Goal: Navigation & Orientation: Find specific page/section

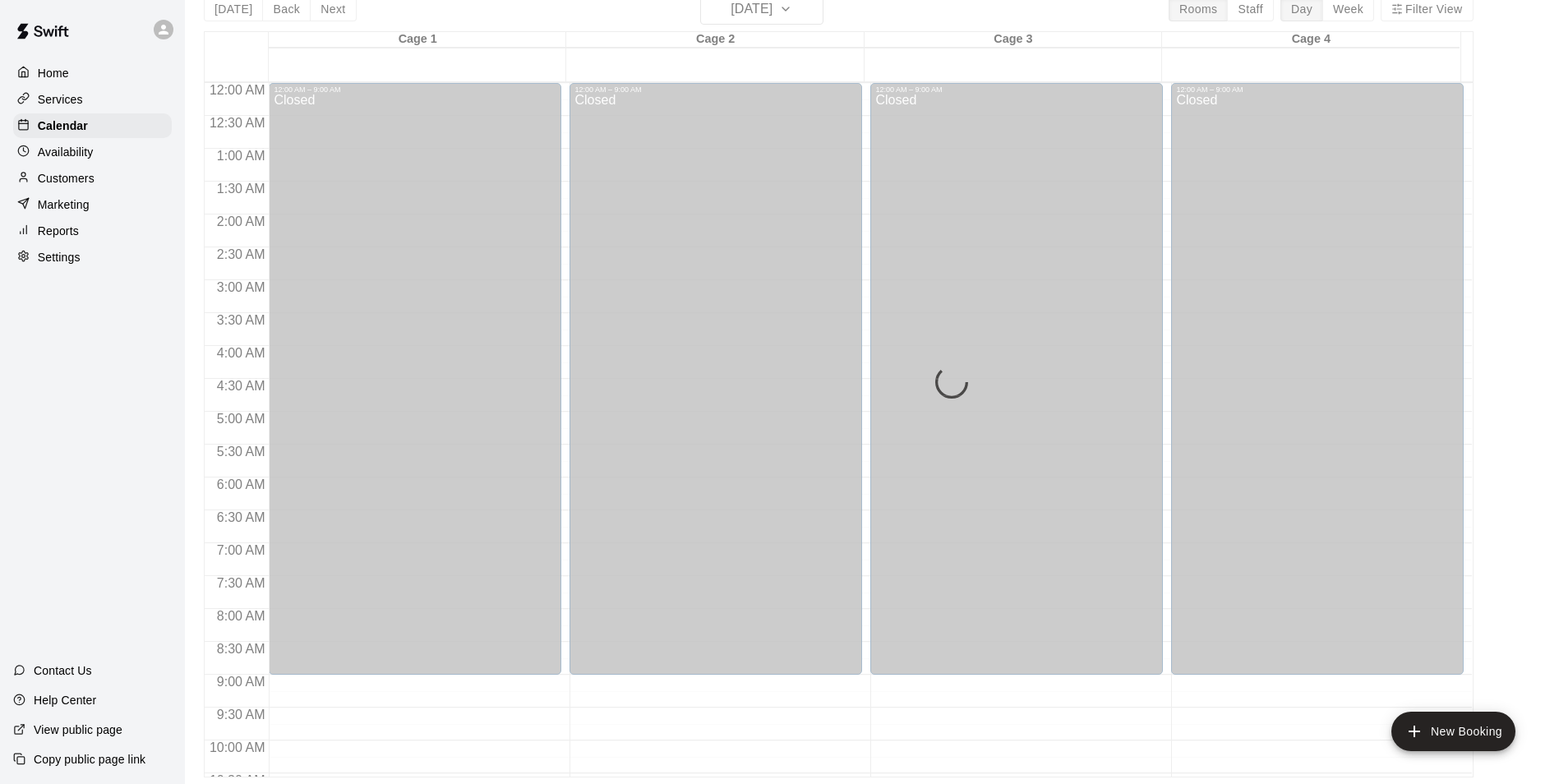
scroll to position [885, 0]
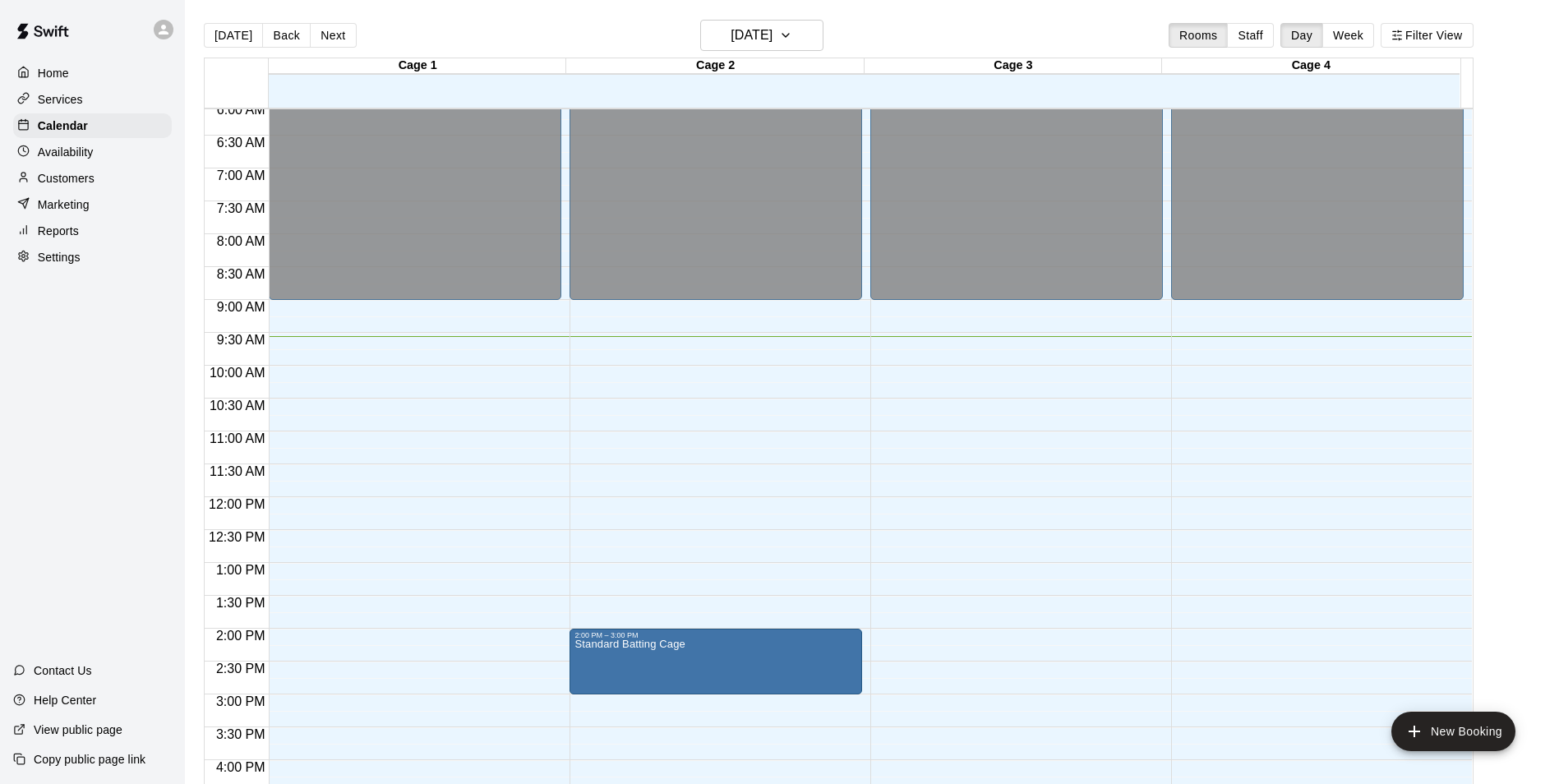
scroll to position [382, 0]
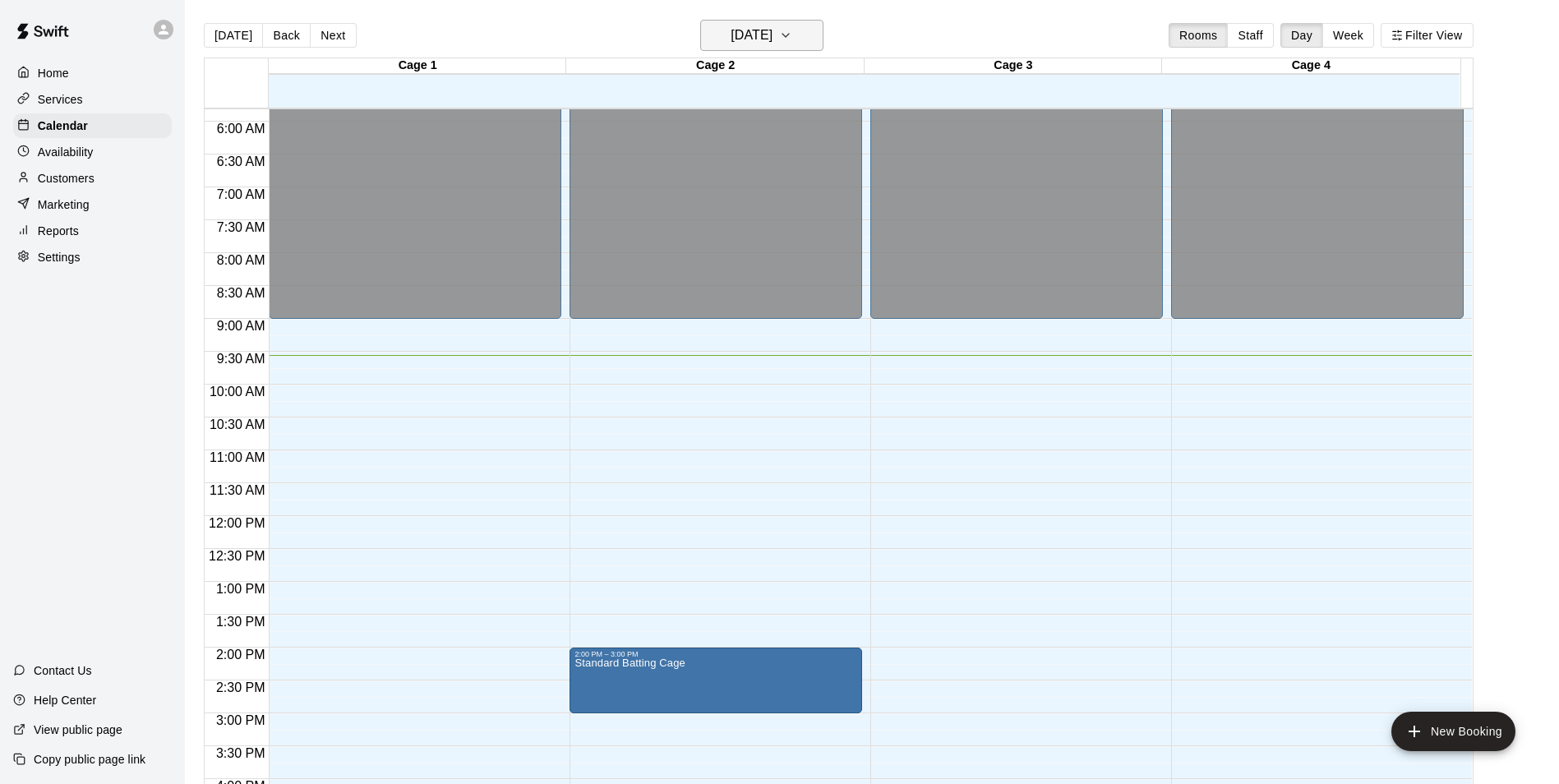
click at [766, 33] on h6 "[DATE]" at bounding box center [751, 34] width 42 height 23
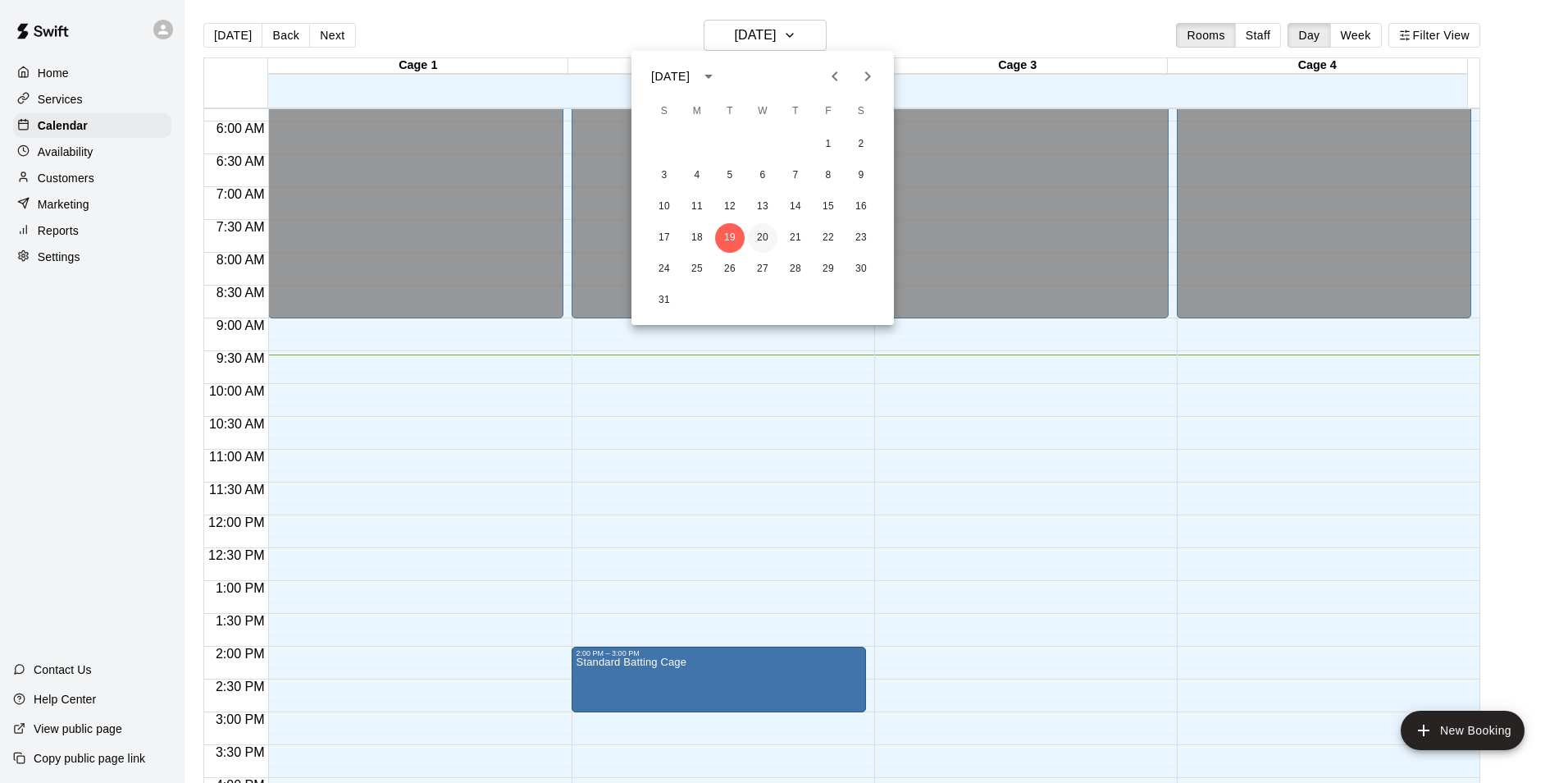
click at [762, 241] on button "20" at bounding box center [762, 237] width 30 height 30
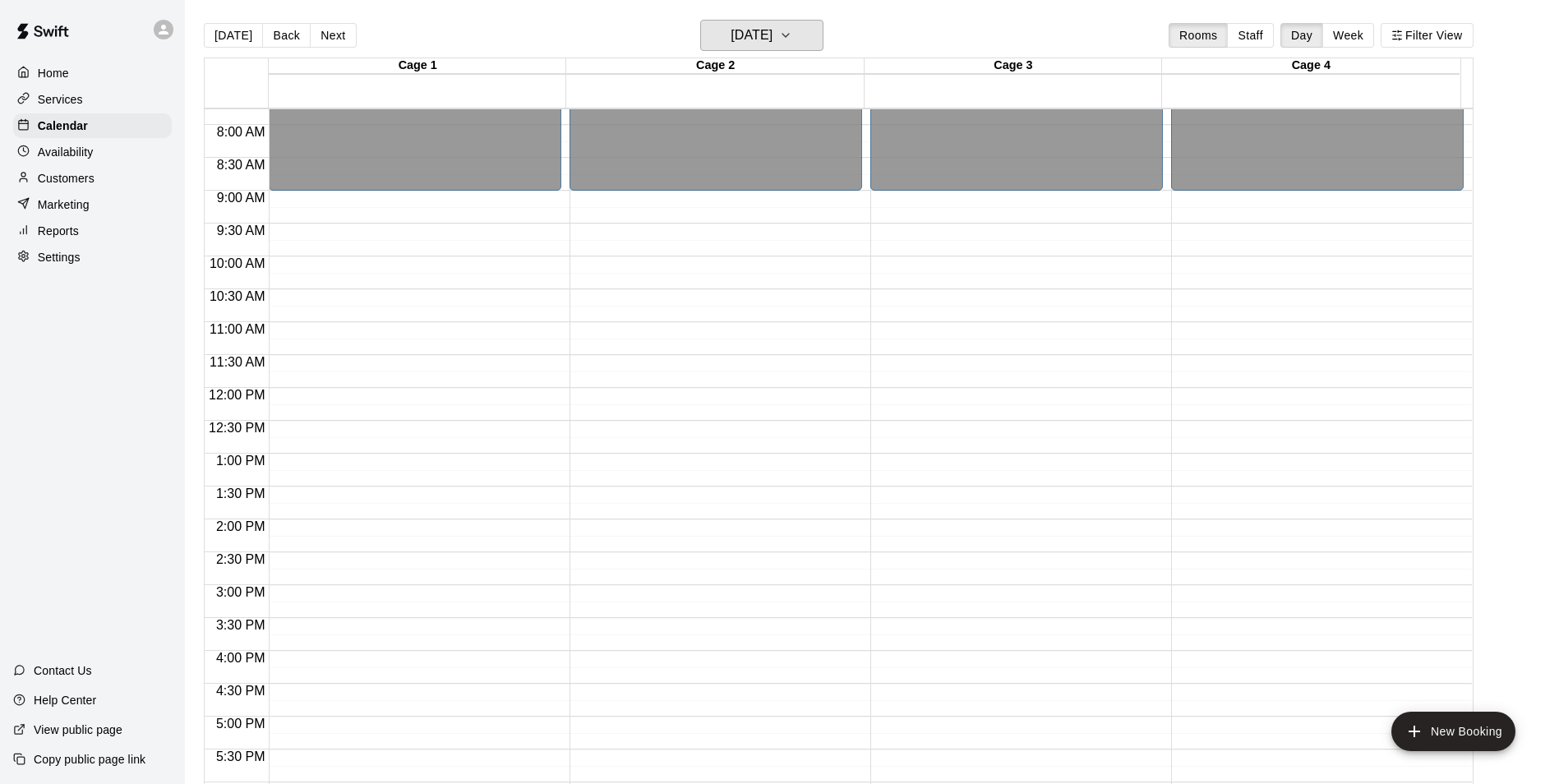
scroll to position [711, 0]
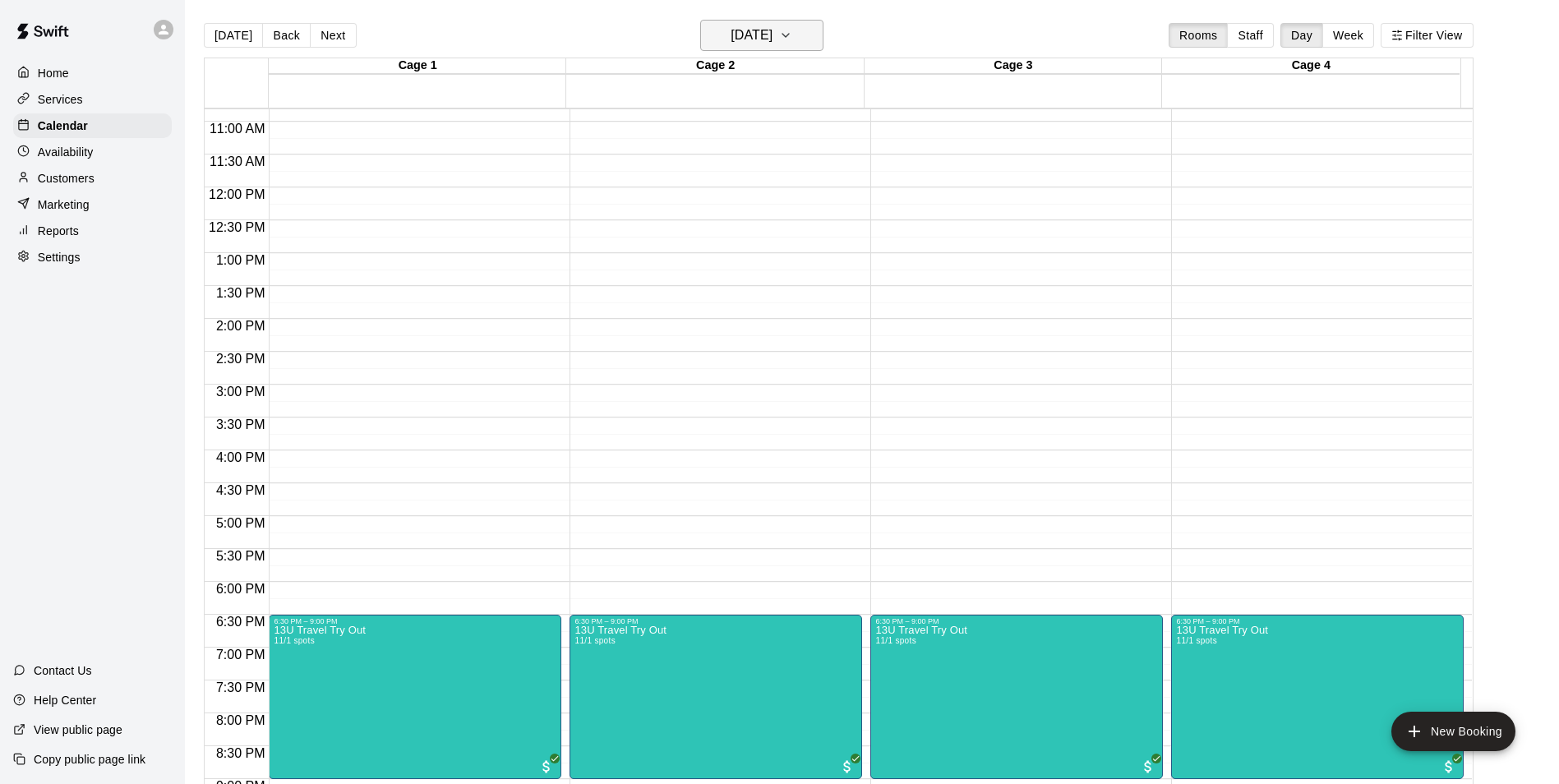
click at [773, 32] on h6 "[DATE]" at bounding box center [751, 34] width 42 height 23
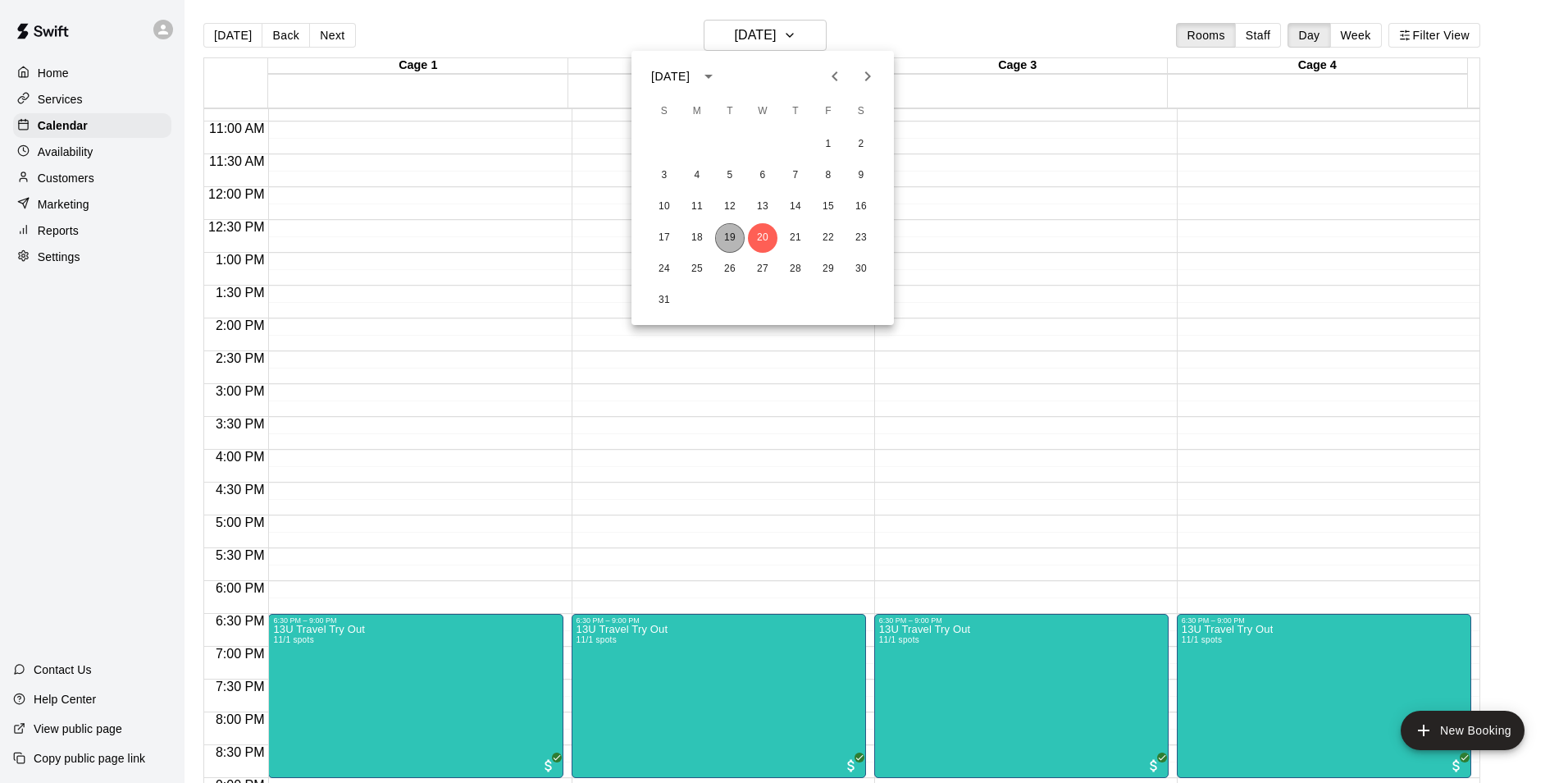
click at [733, 246] on button "19" at bounding box center [729, 237] width 30 height 30
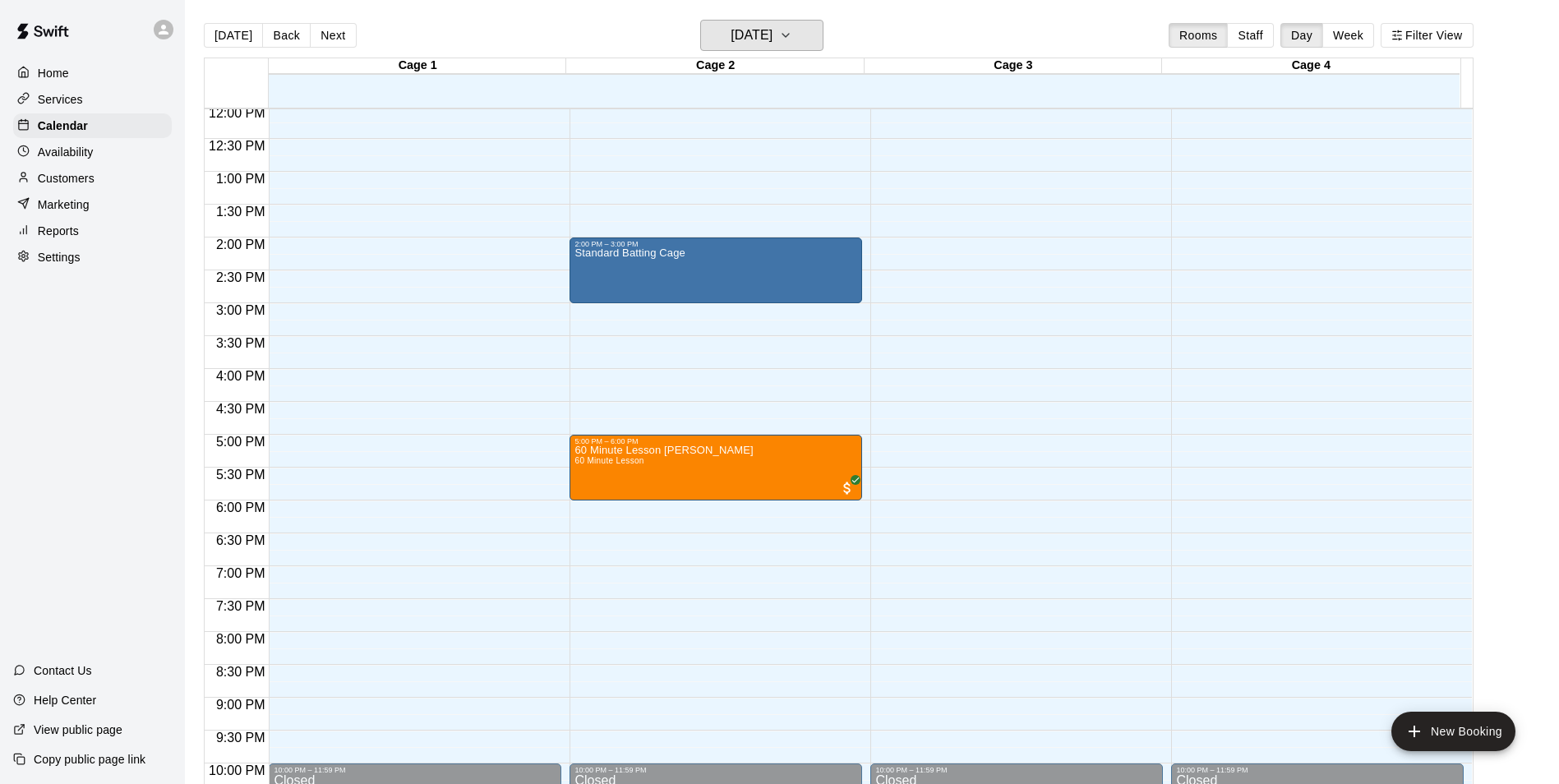
scroll to position [793, 0]
click at [806, 37] on button "[DATE]" at bounding box center [762, 35] width 123 height 32
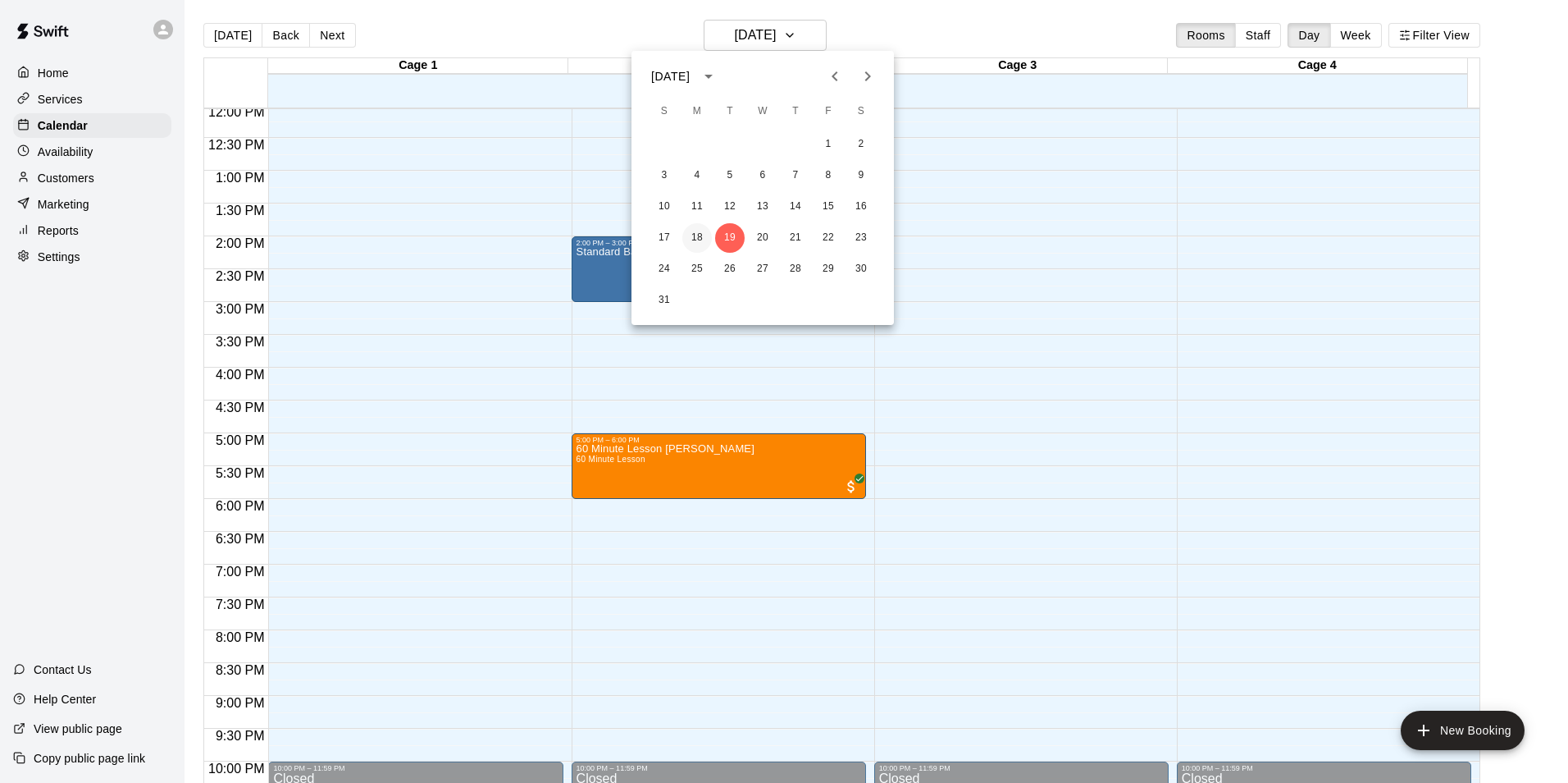
click at [701, 240] on button "18" at bounding box center [697, 237] width 30 height 30
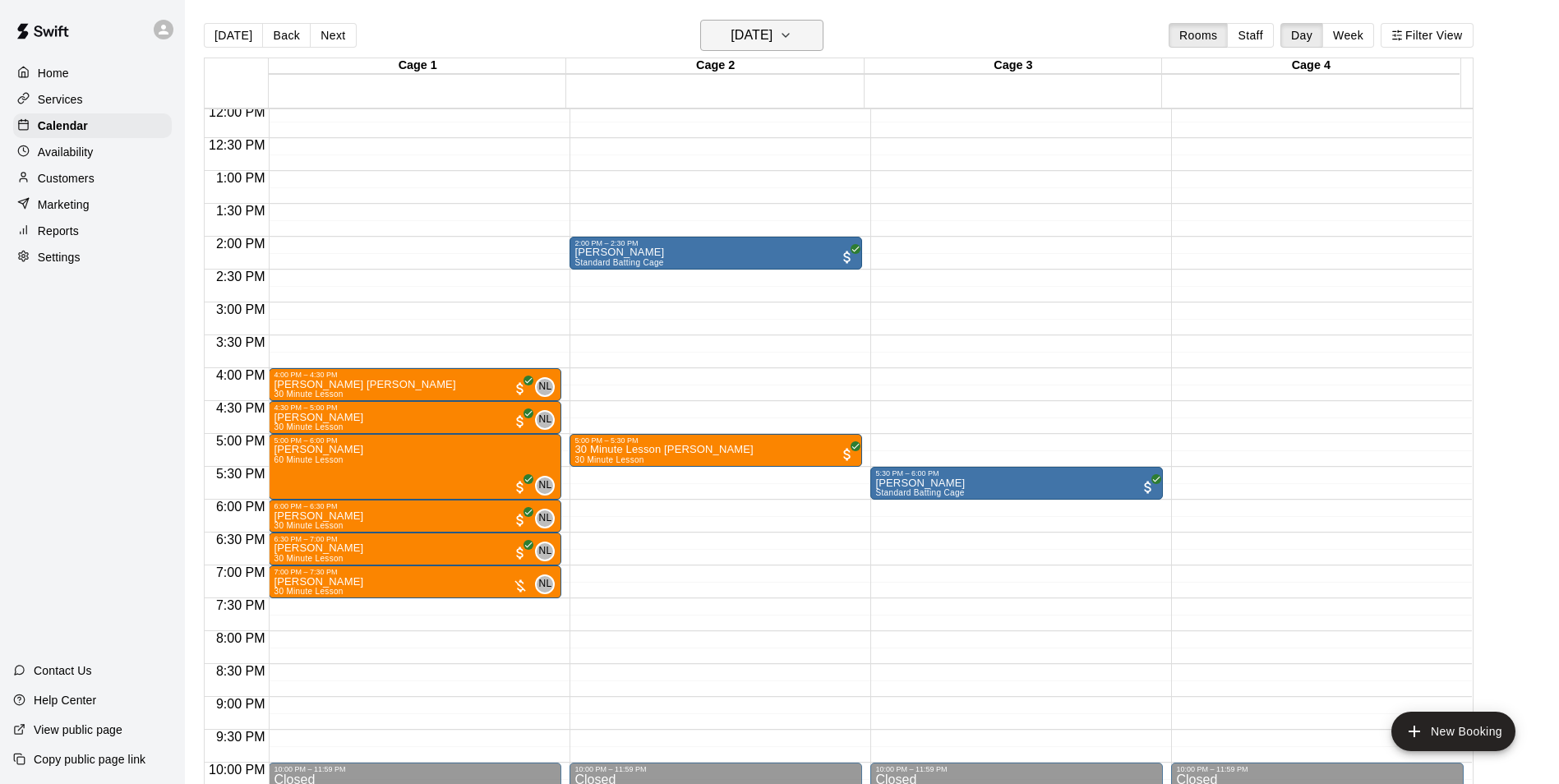
click at [803, 33] on button "[DATE]" at bounding box center [762, 35] width 123 height 32
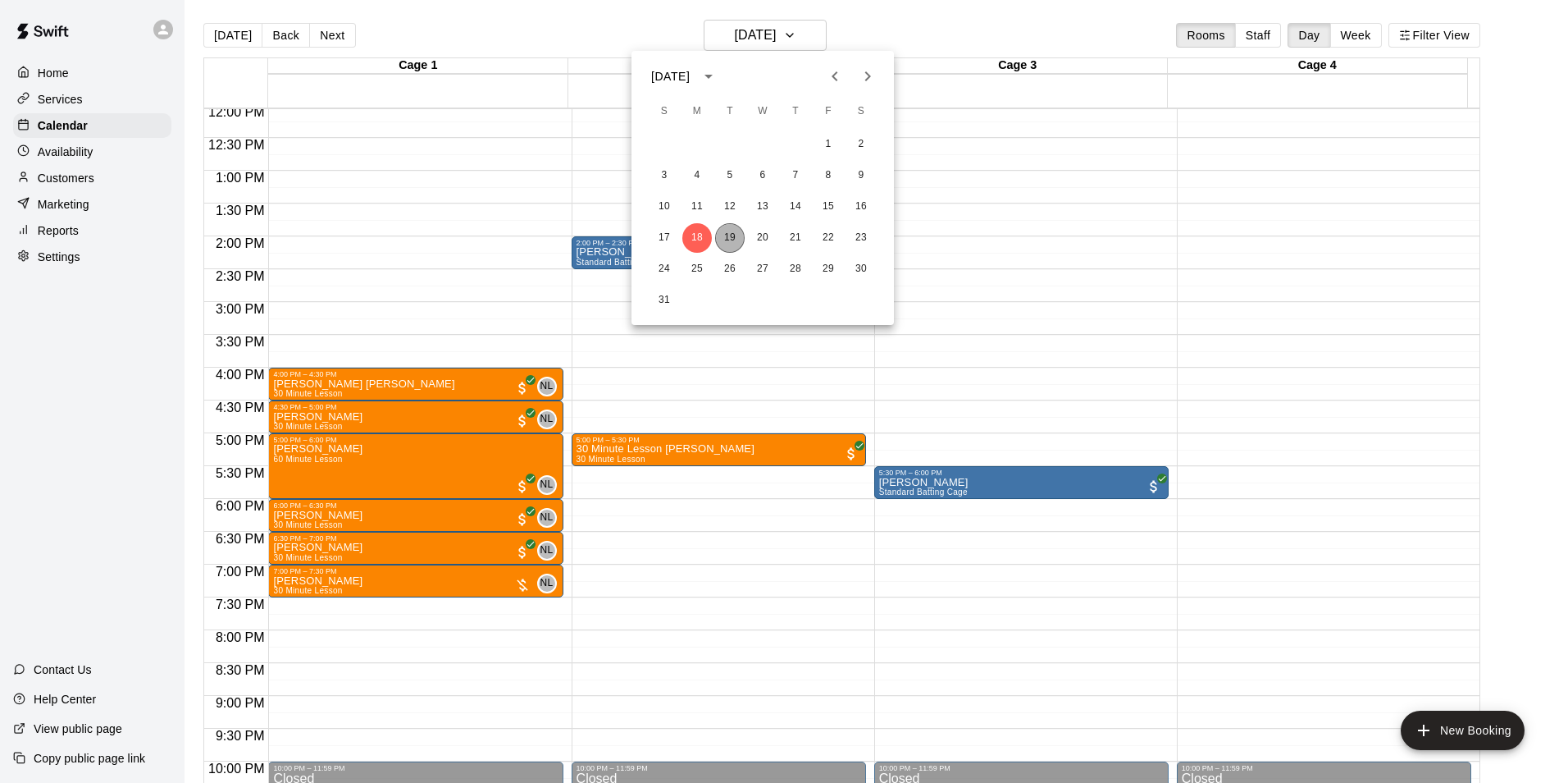
click at [720, 232] on button "19" at bounding box center [729, 237] width 30 height 30
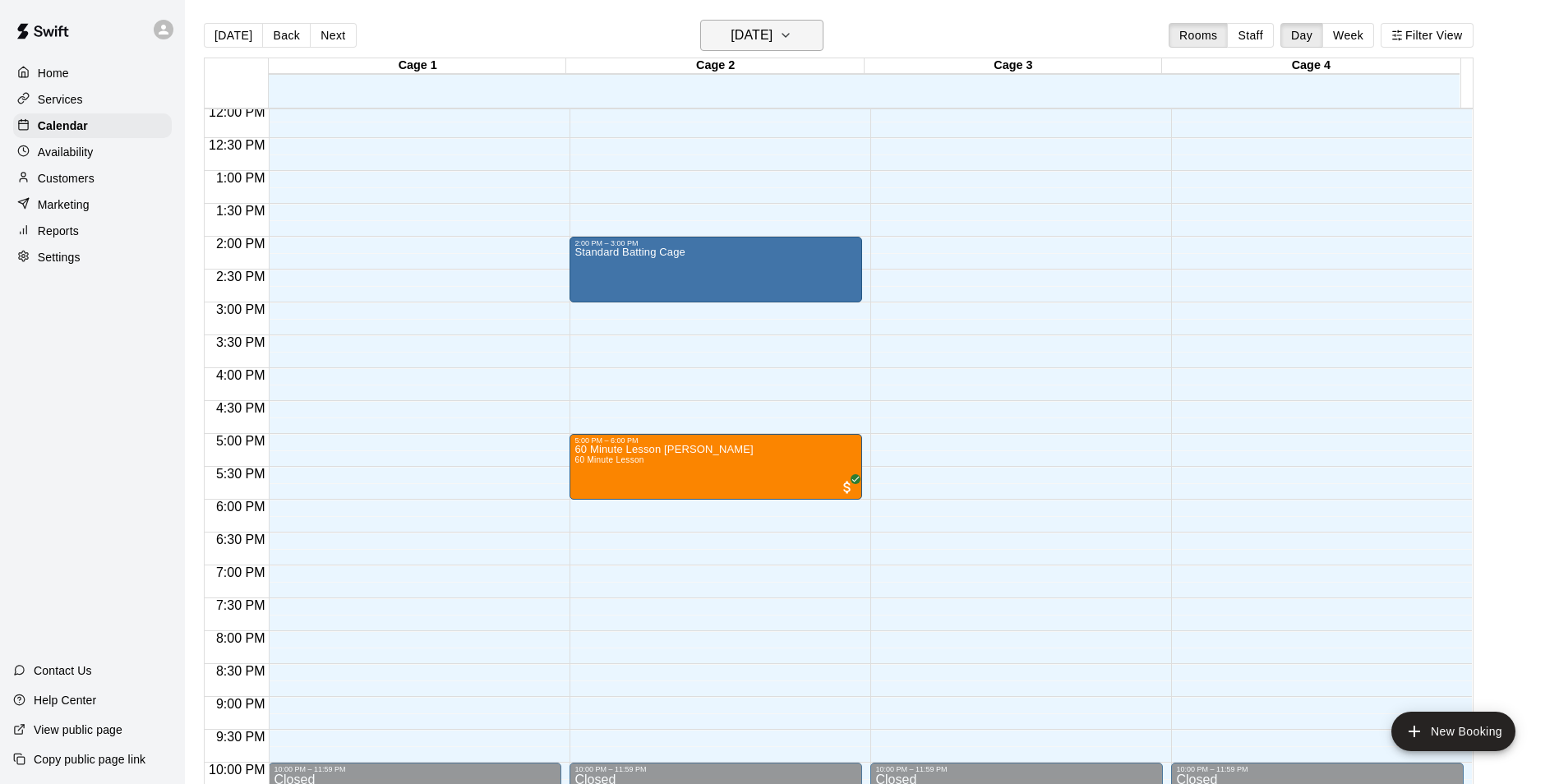
click at [773, 28] on h6 "[DATE]" at bounding box center [751, 34] width 42 height 23
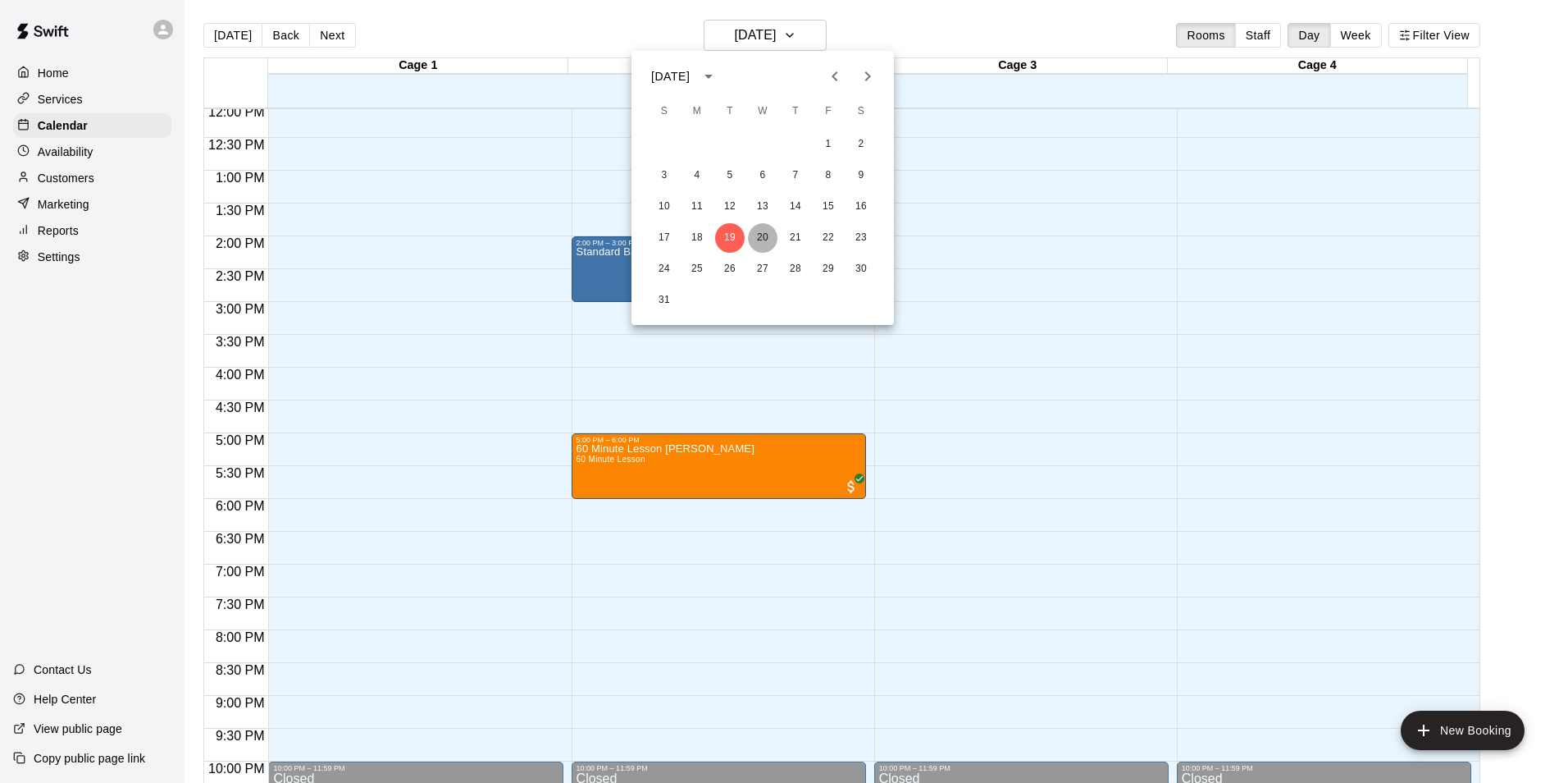
click at [753, 237] on button "20" at bounding box center [762, 237] width 30 height 30
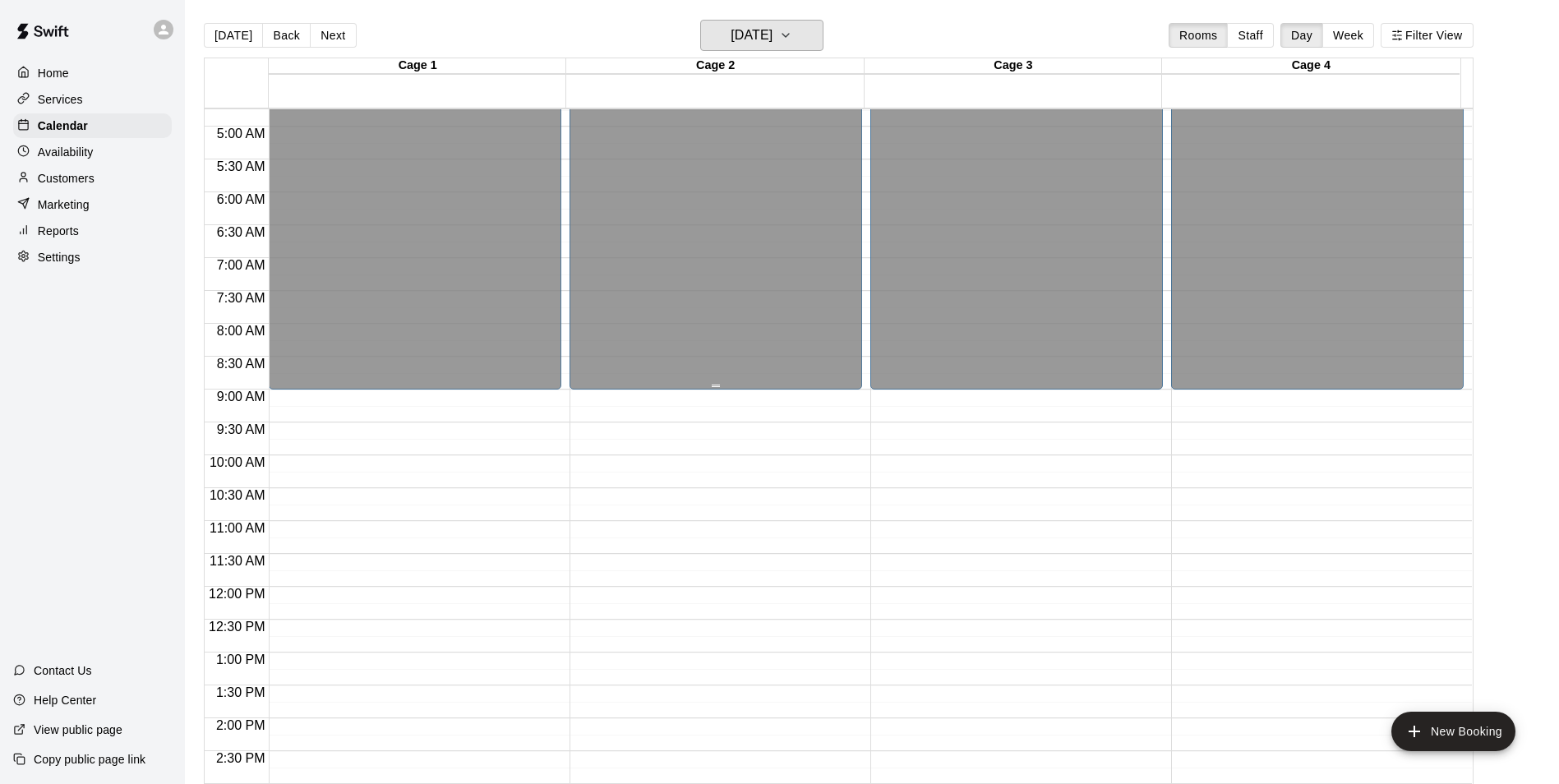
scroll to position [300, 0]
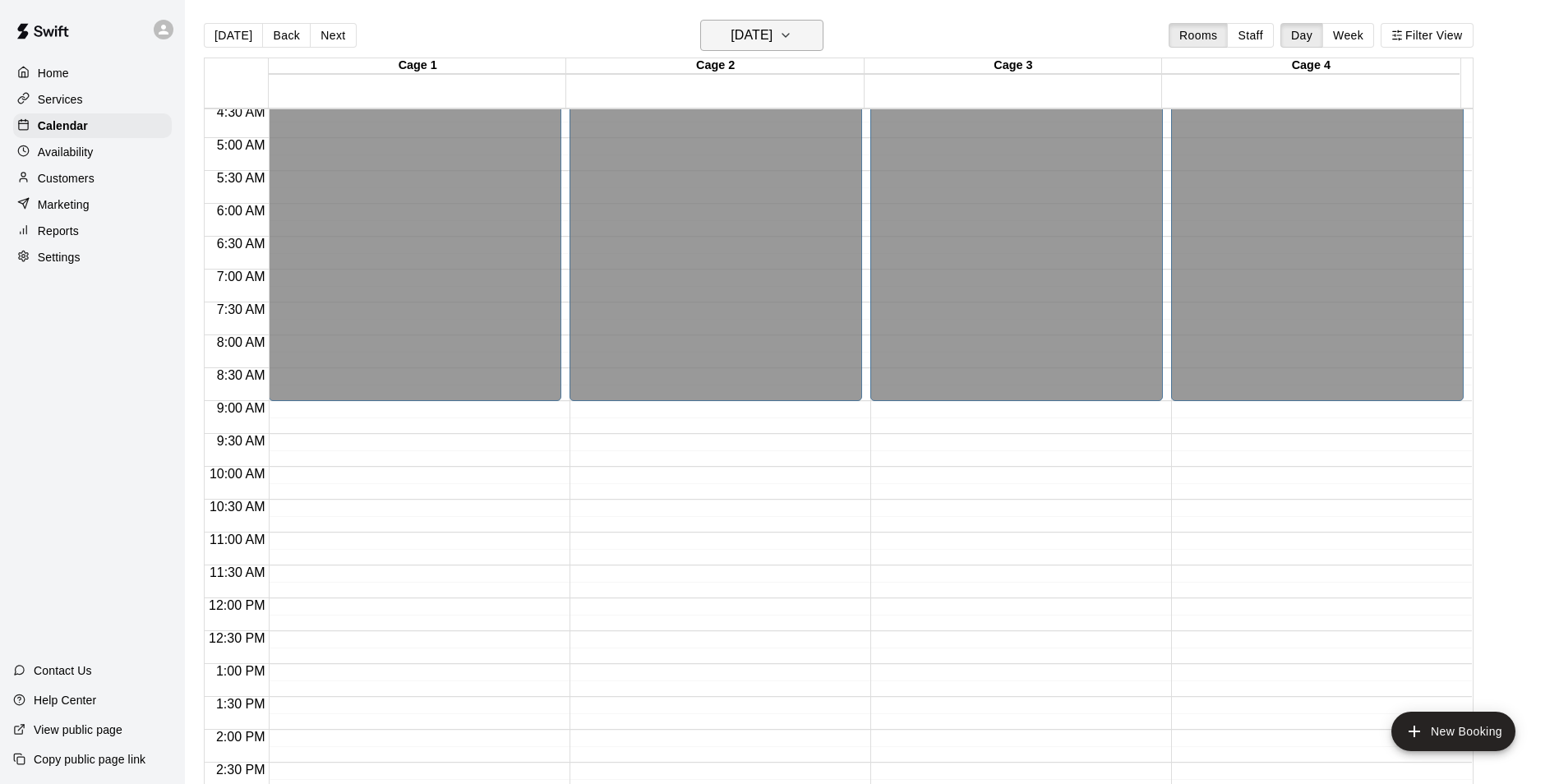
click at [816, 39] on button "[DATE]" at bounding box center [762, 35] width 123 height 32
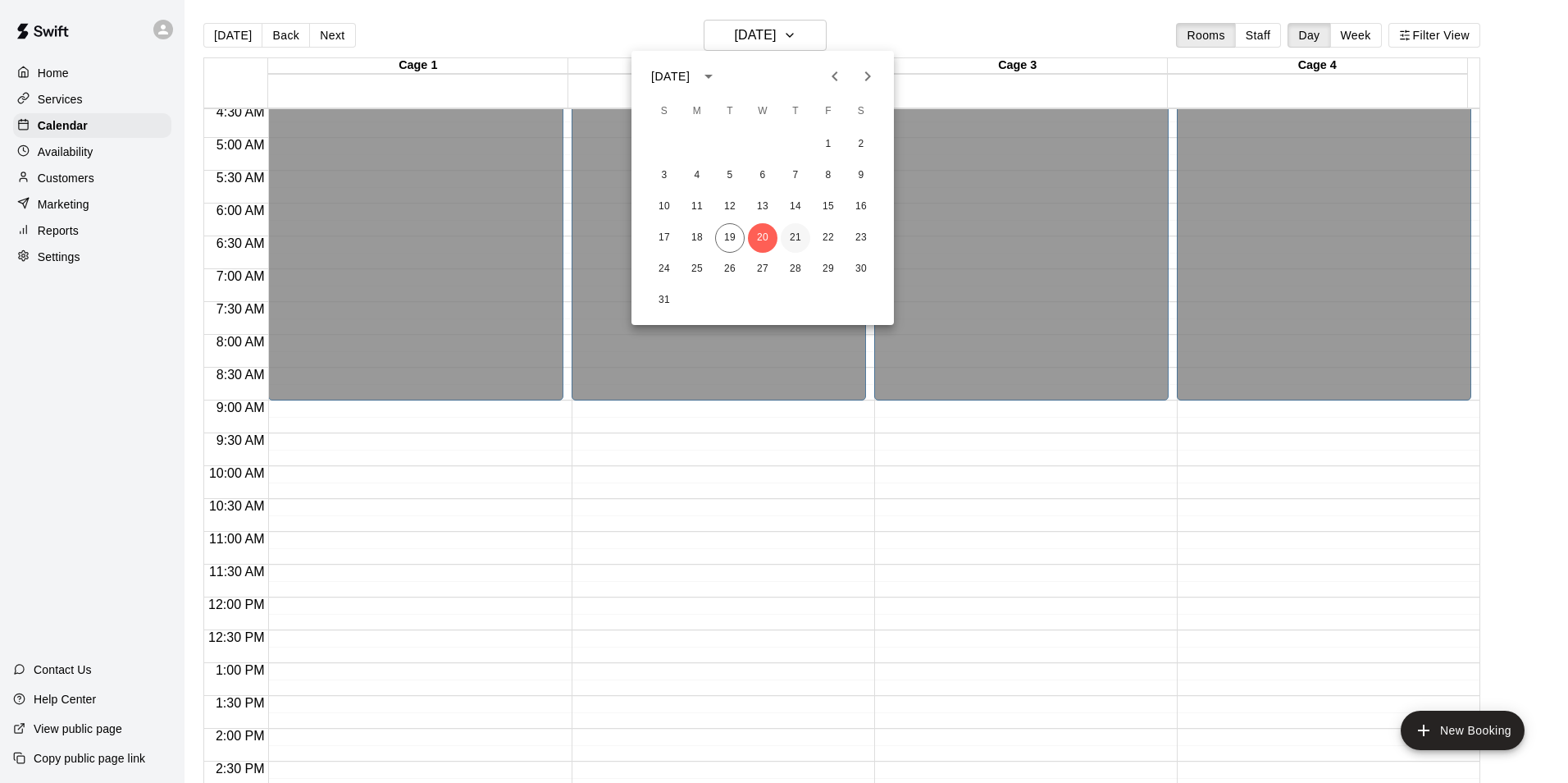
drag, startPoint x: 790, startPoint y: 228, endPoint x: 801, endPoint y: 228, distance: 11.0
click at [792, 234] on button "21" at bounding box center [795, 237] width 30 height 30
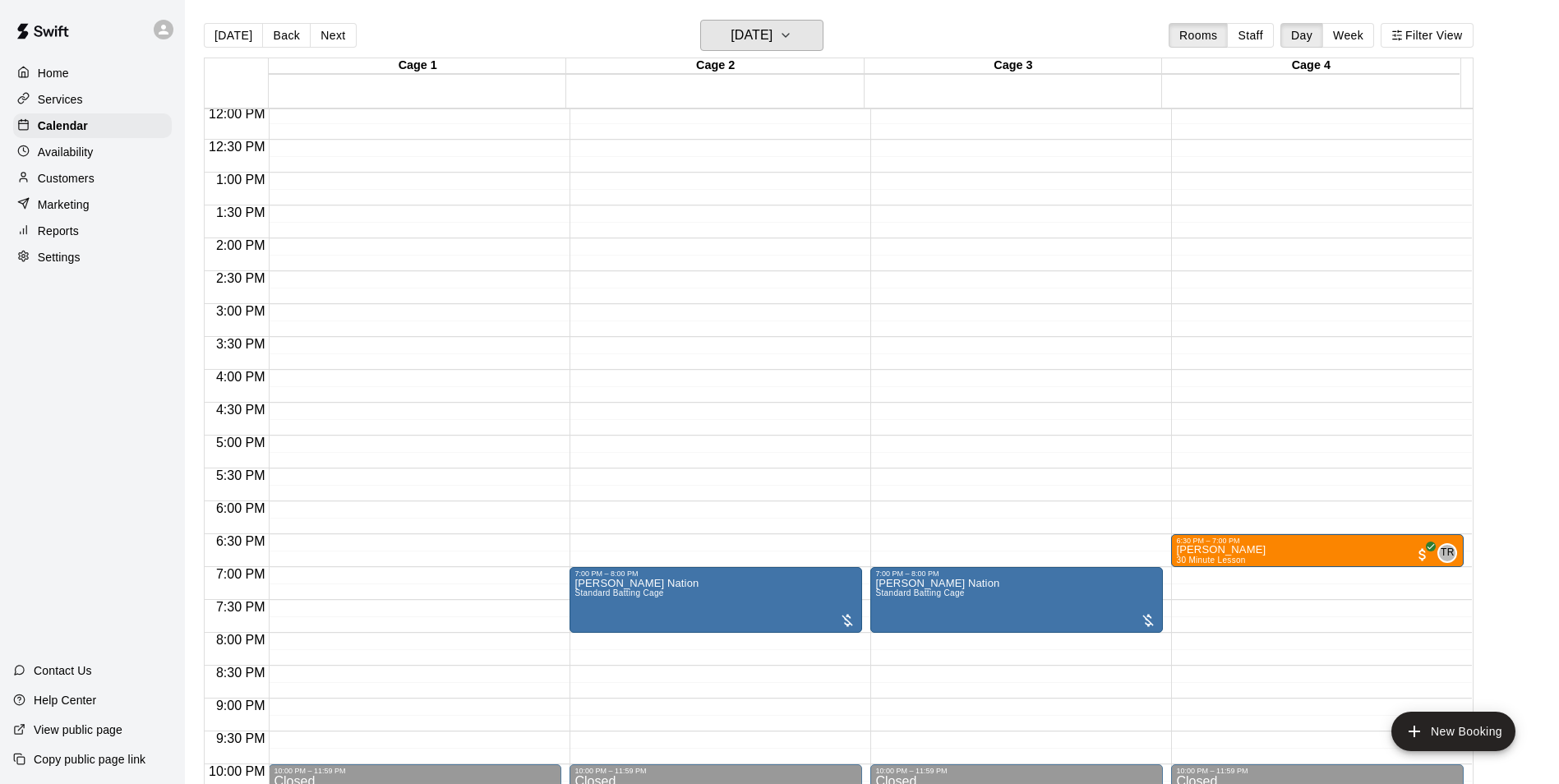
scroll to position [793, 0]
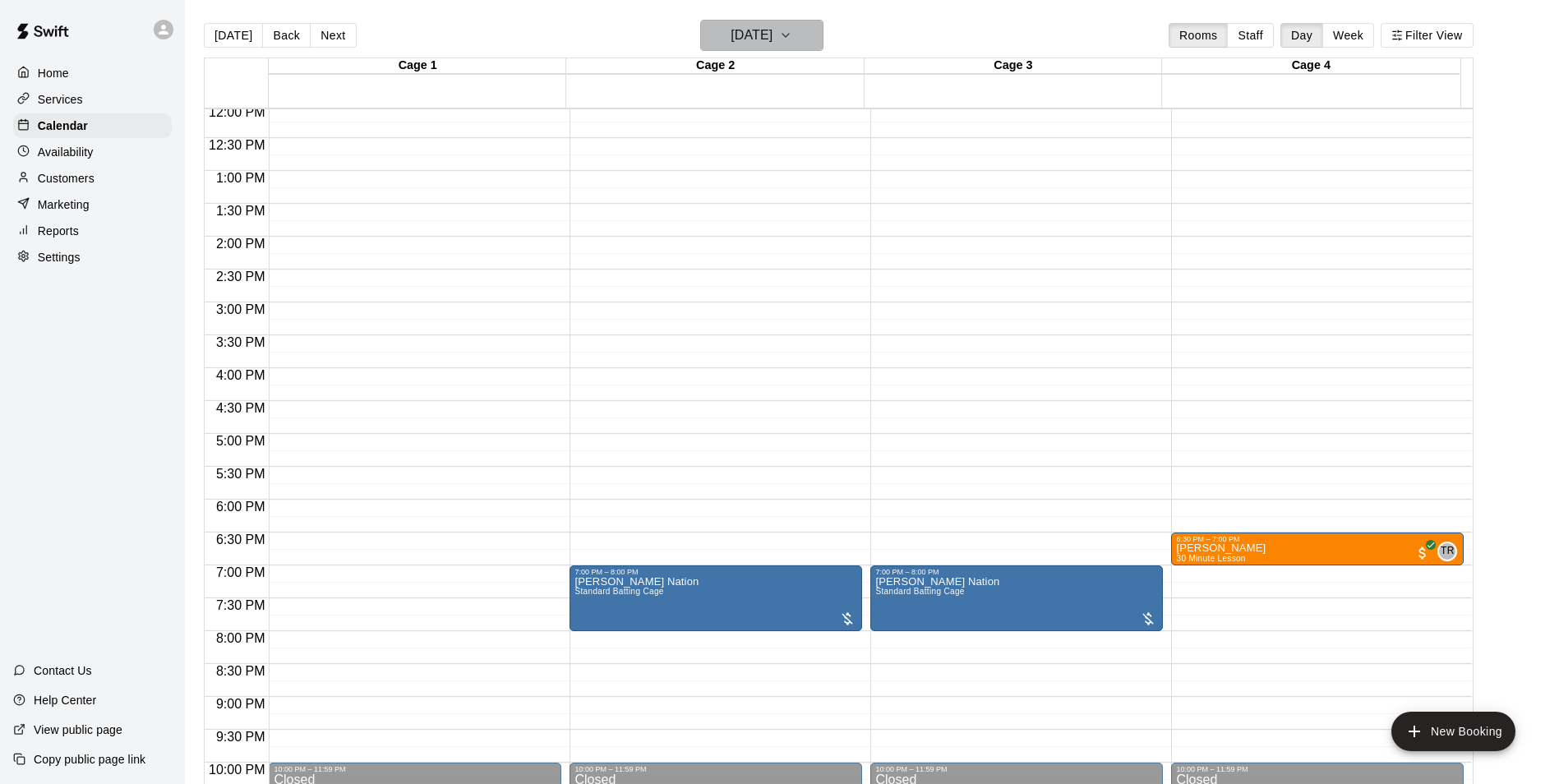
click at [773, 36] on h6 "[DATE]" at bounding box center [751, 34] width 42 height 23
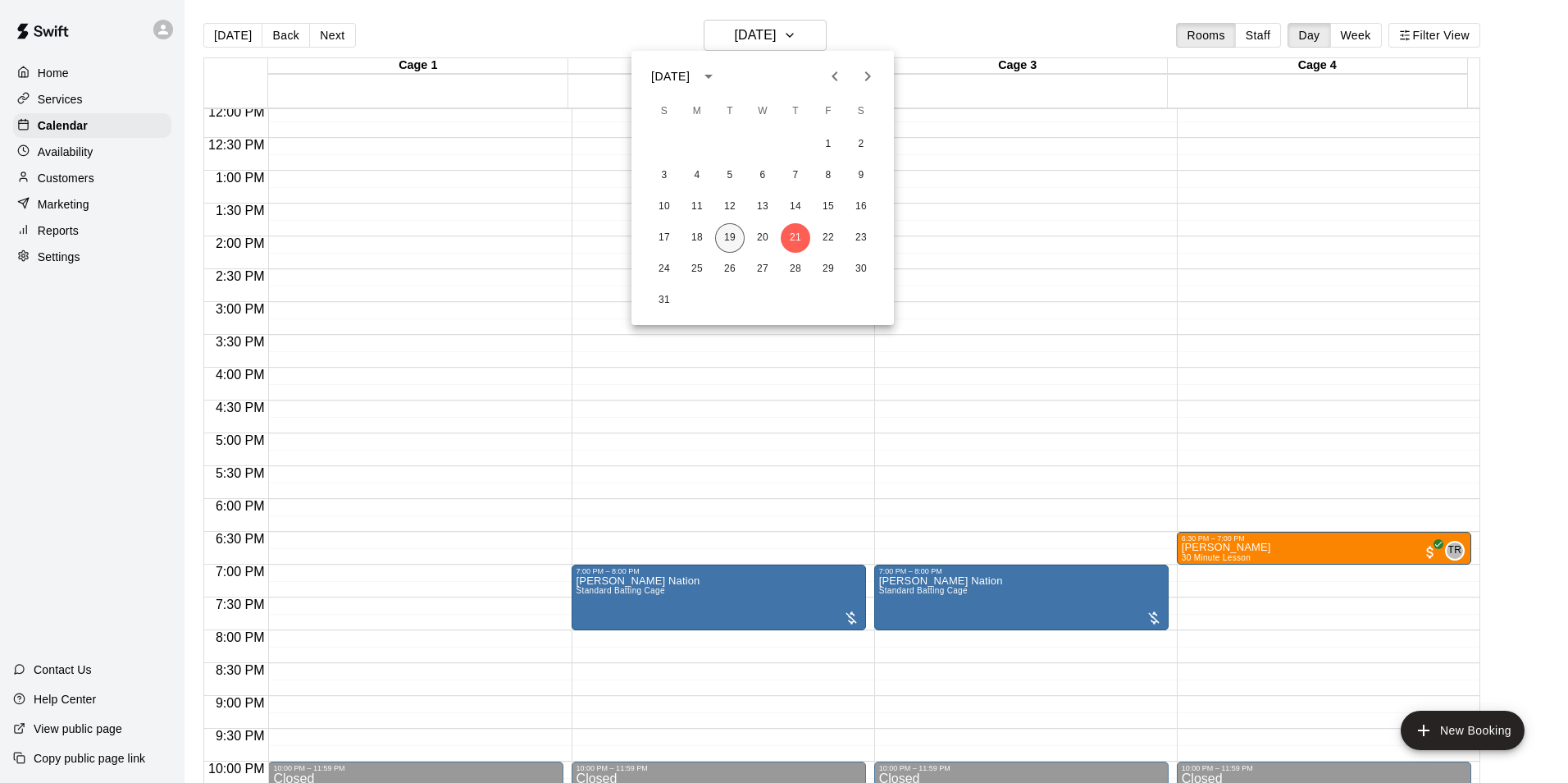
click at [720, 244] on button "19" at bounding box center [729, 237] width 30 height 30
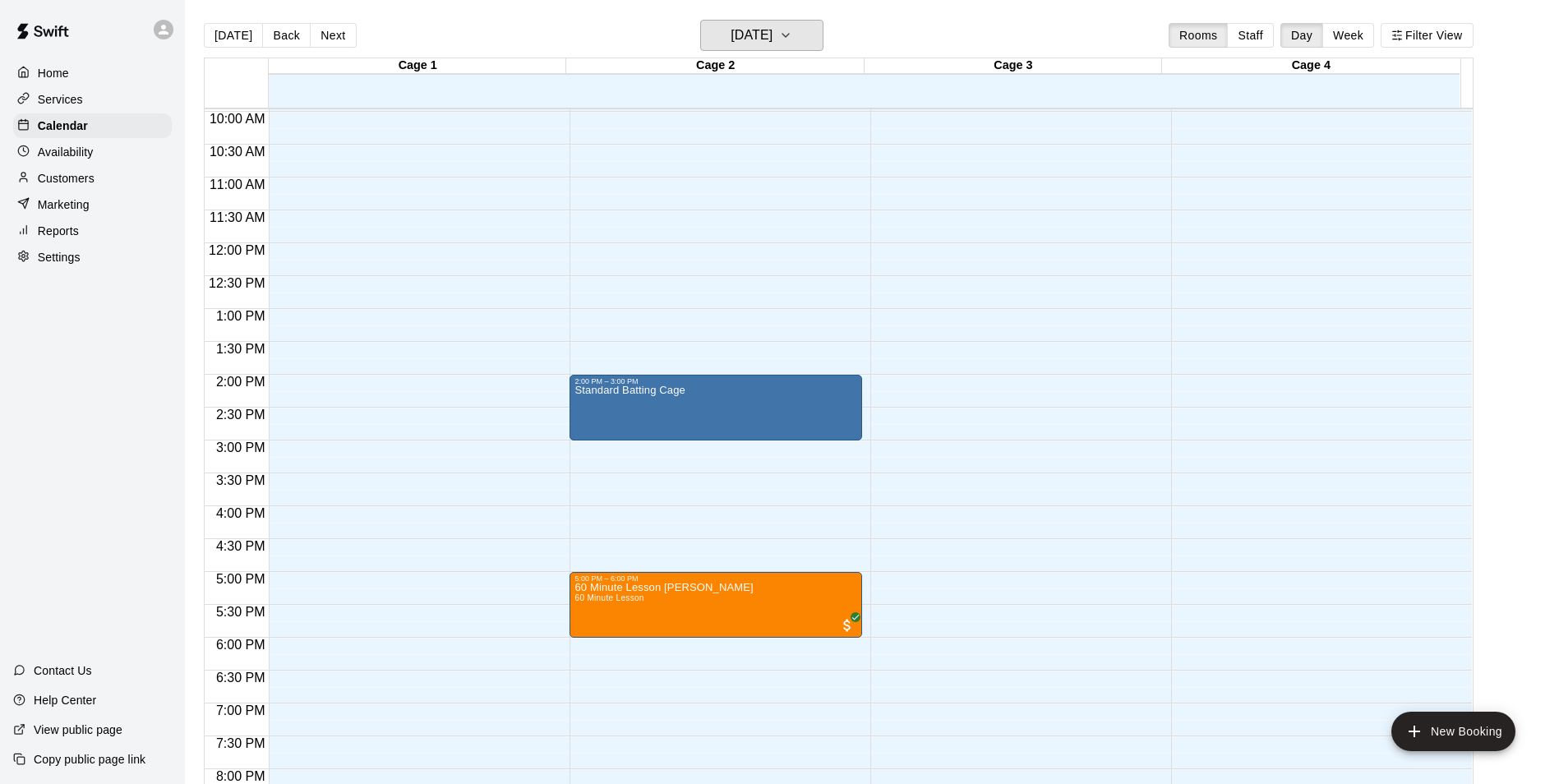
scroll to position [629, 0]
